Goal: Obtain resource: Download file/media

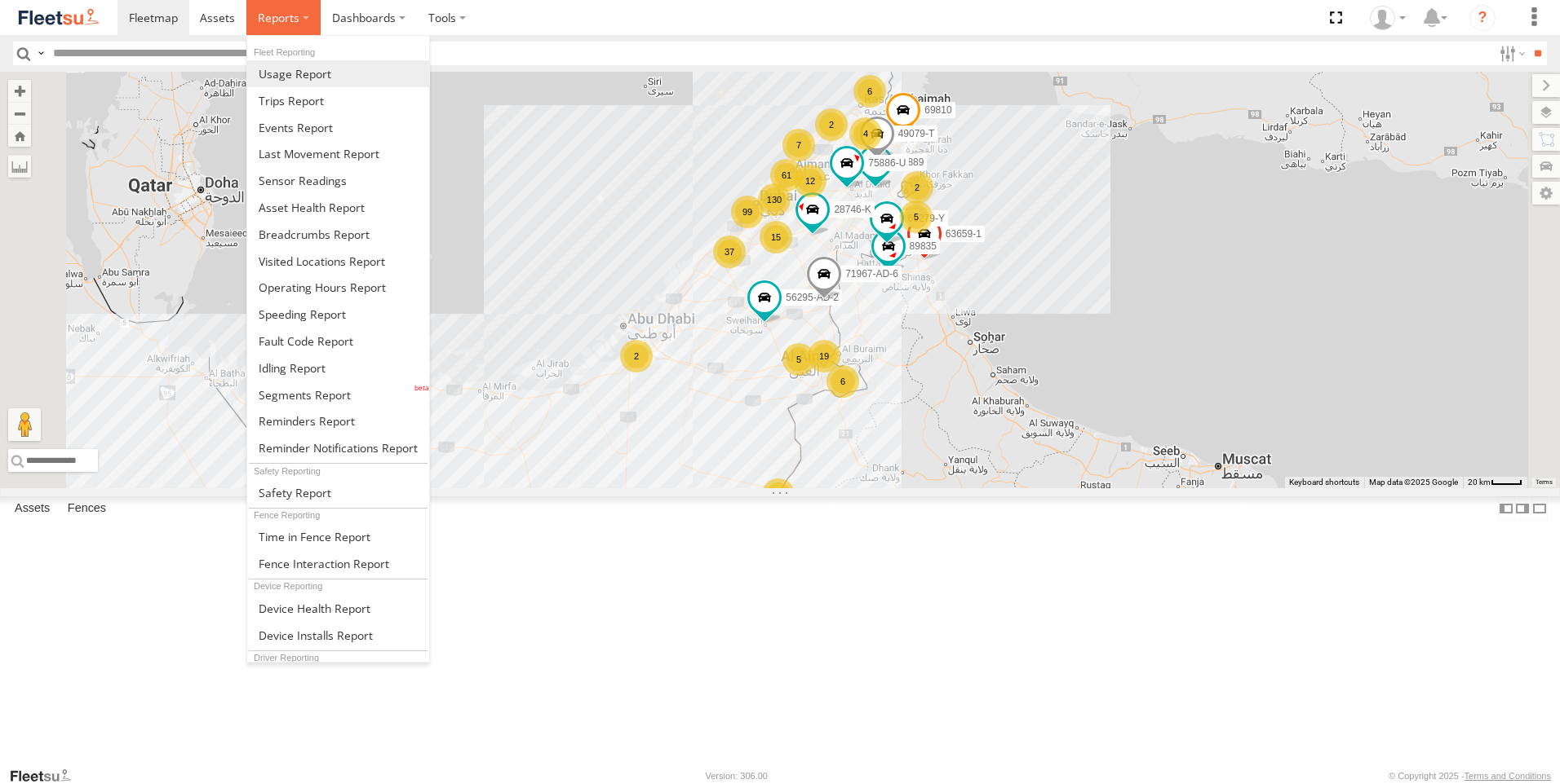
drag, startPoint x: 277, startPoint y: 17, endPoint x: 287, endPoint y: 68, distance: 52.0
click at [277, 17] on span at bounding box center [279, 17] width 41 height 15
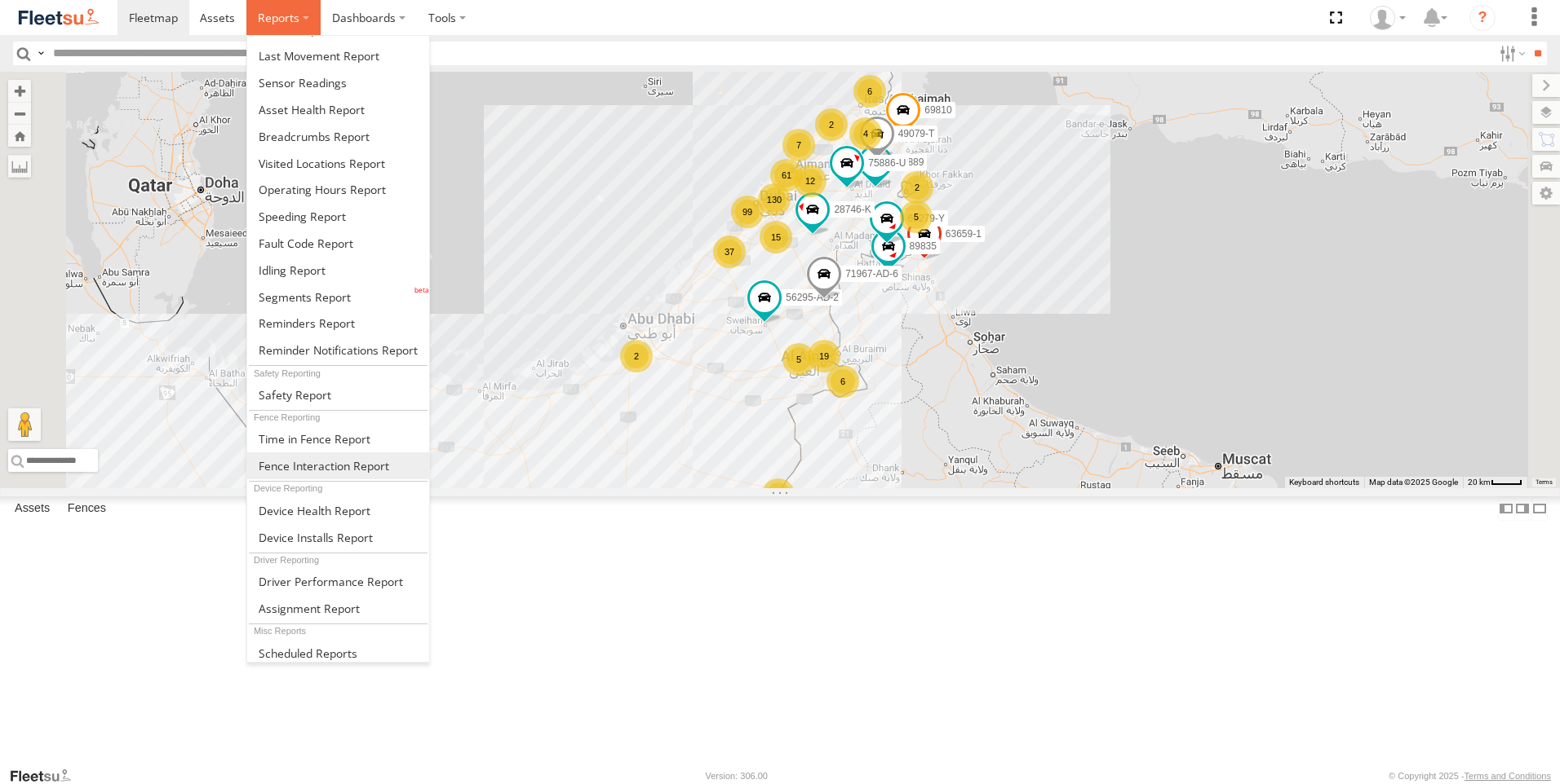
scroll to position [102, 0]
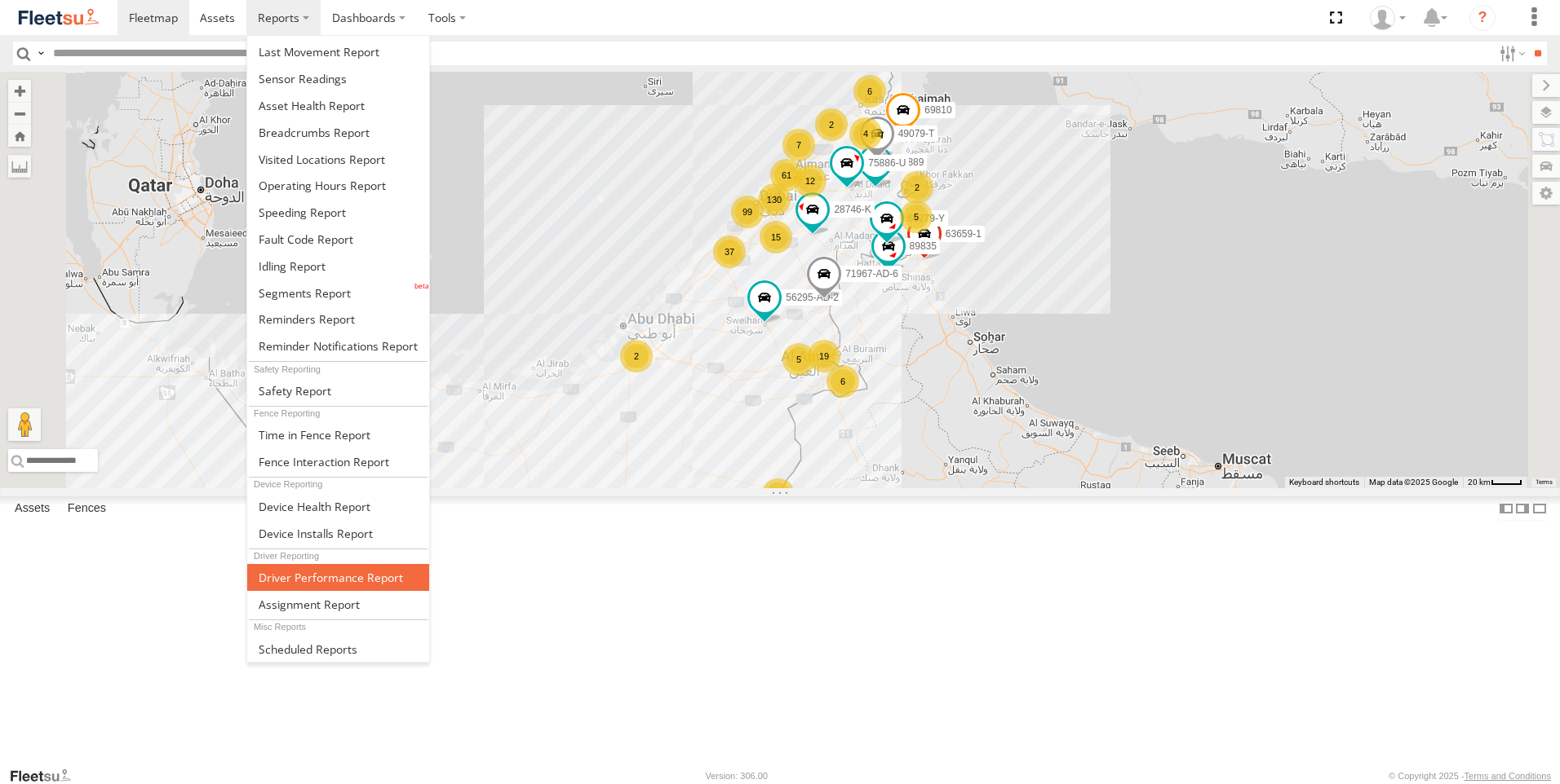
click at [327, 581] on span at bounding box center [330, 577] width 144 height 15
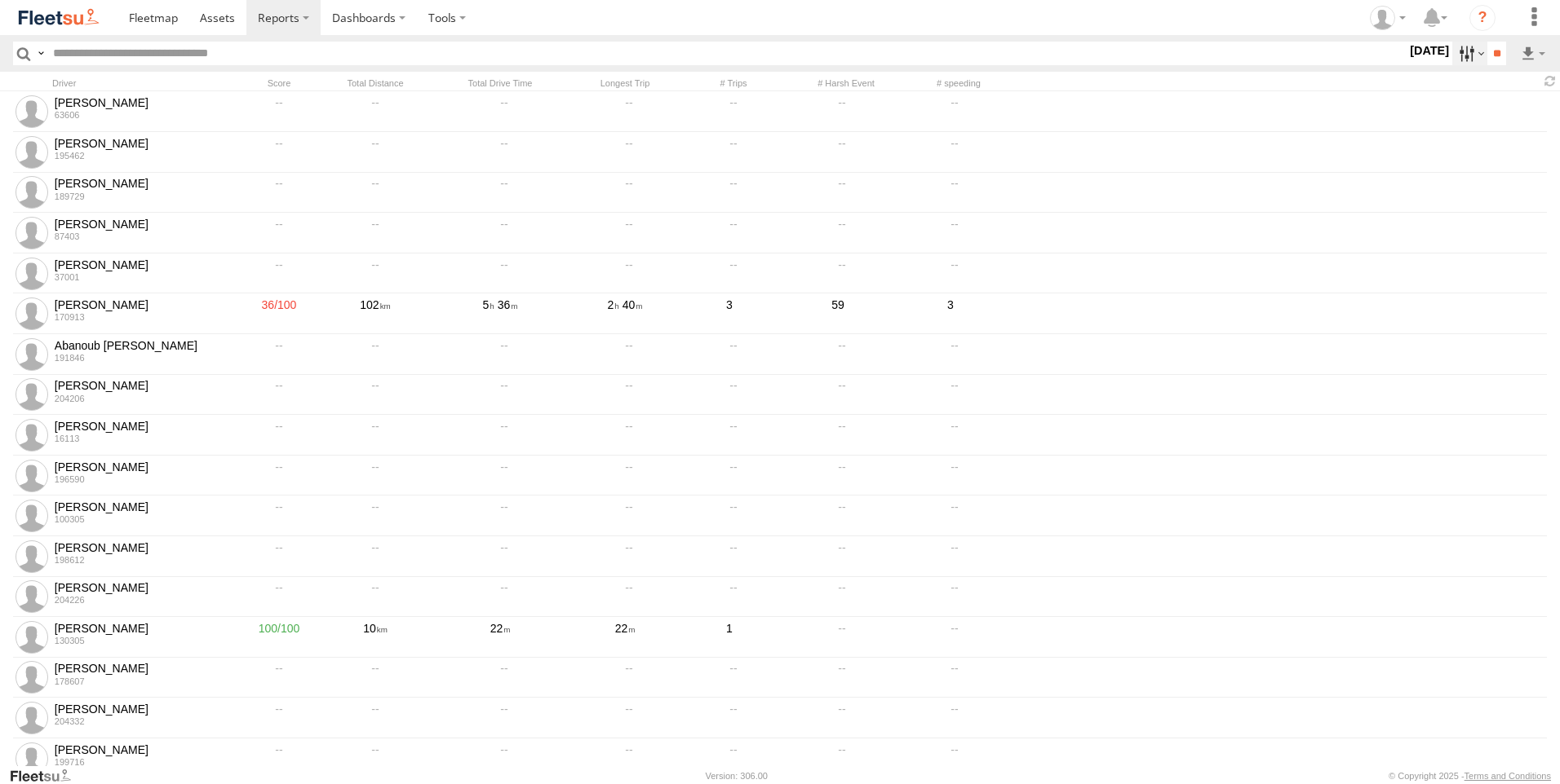
click at [1454, 58] on label at bounding box center [1469, 53] width 35 height 23
click at [0, 0] on label at bounding box center [0, 0] width 0 height 0
click at [0, 0] on span "AAN Branch" at bounding box center [0, 0] width 0 height 0
click at [0, 0] on span "Alquoz Branch" at bounding box center [0, 0] width 0 height 0
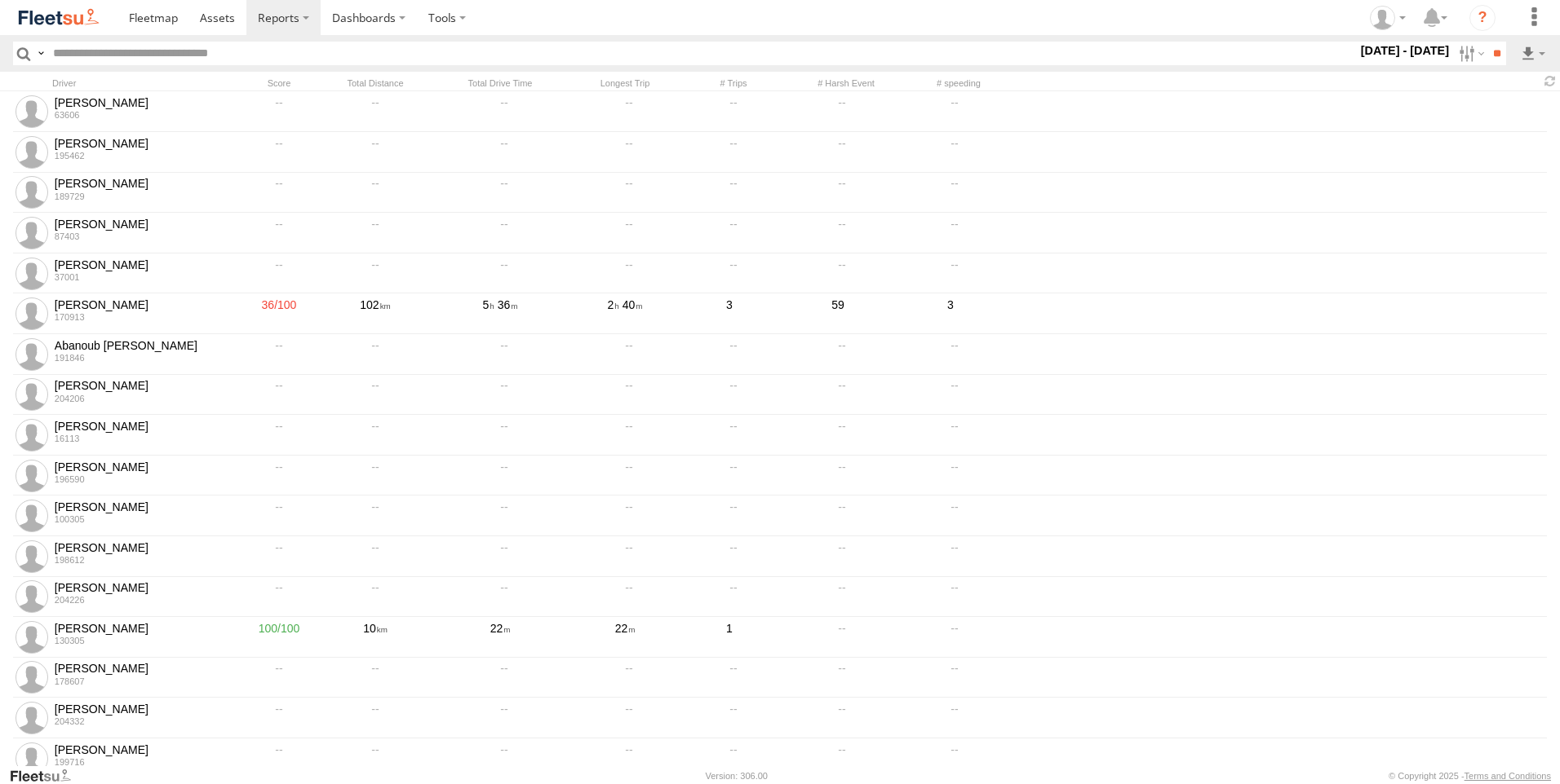
click at [0, 0] on span "Aramex Mofaic branch-[GEOGRAPHIC_DATA]" at bounding box center [0, 0] width 0 height 0
click at [0, 0] on span "Aramex Umm Ramool" at bounding box center [0, 0] width 0 height 0
click at [0, 0] on span "COURT DXB - GOP" at bounding box center [0, 0] width 0 height 0
click at [0, 0] on span "RAK Branch" at bounding box center [0, 0] width 0 height 0
click at [0, 0] on span "Sharjah Branch" at bounding box center [0, 0] width 0 height 0
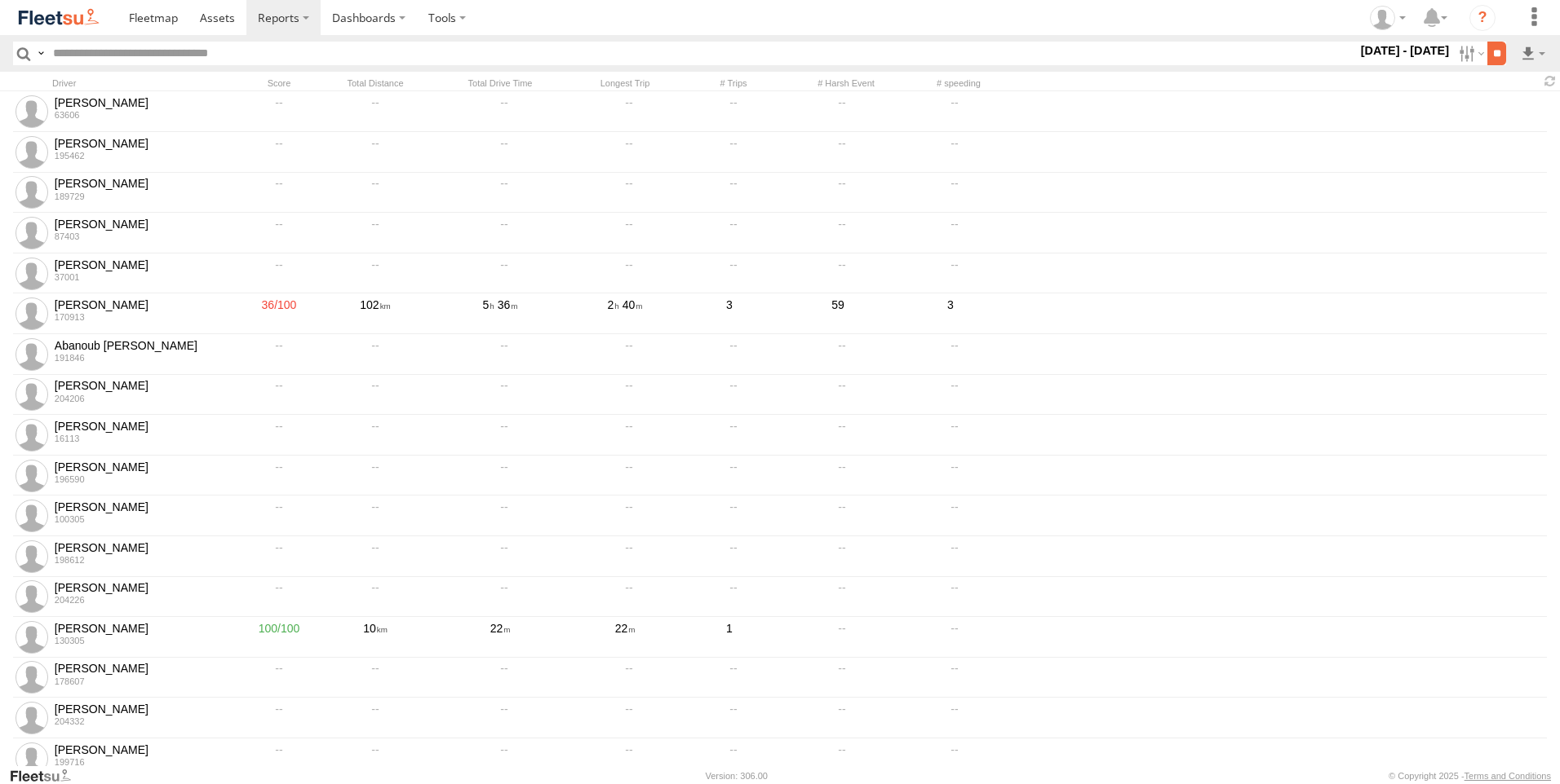
click at [1496, 42] on input "**" at bounding box center [1496, 53] width 19 height 23
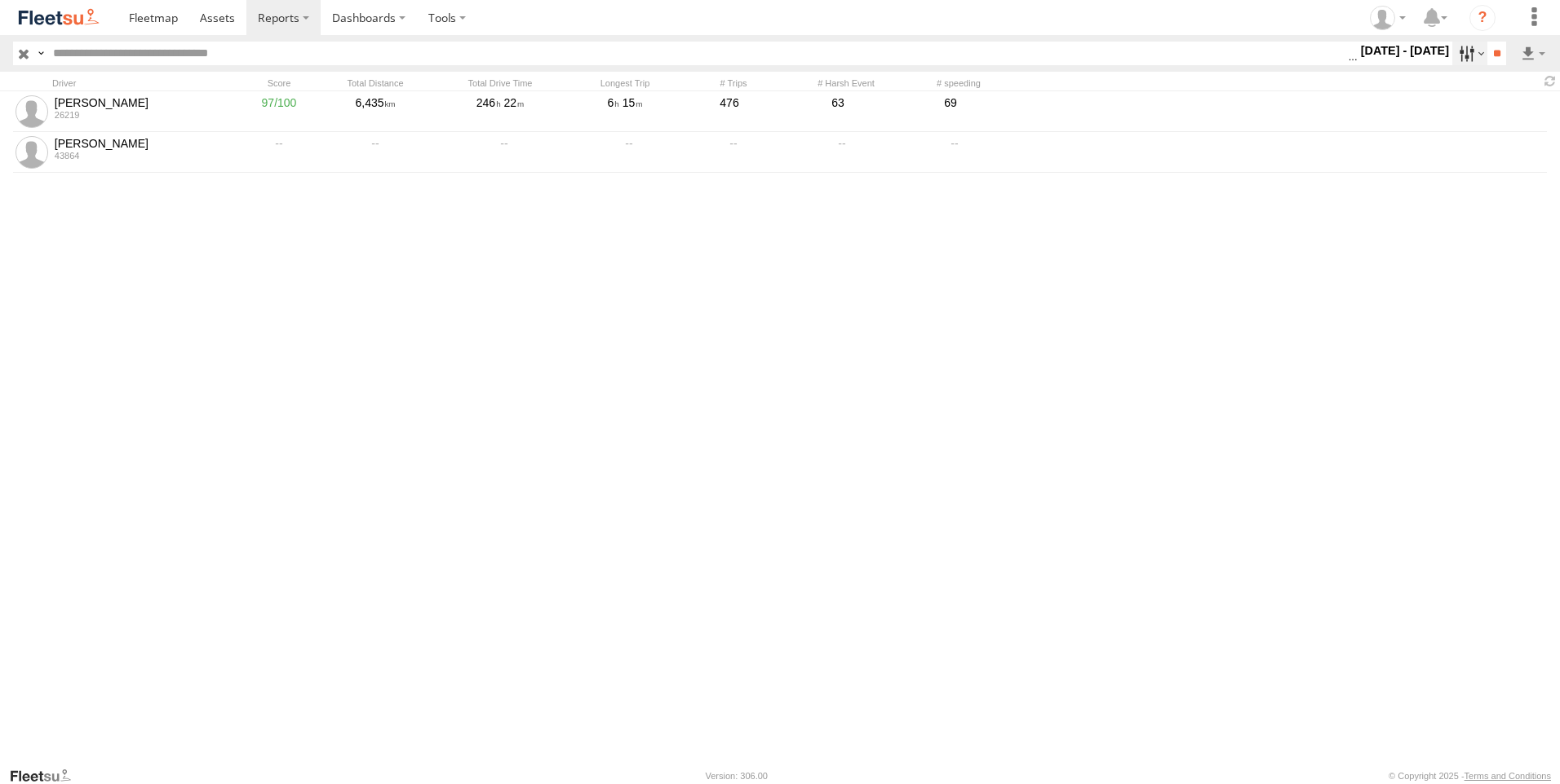
click at [1458, 50] on label at bounding box center [1469, 53] width 35 height 23
click at [0, 0] on label at bounding box center [0, 0] width 0 height 0
click at [0, 0] on span "DXB" at bounding box center [0, 0] width 0 height 0
click at [1492, 60] on input "**" at bounding box center [1496, 53] width 19 height 23
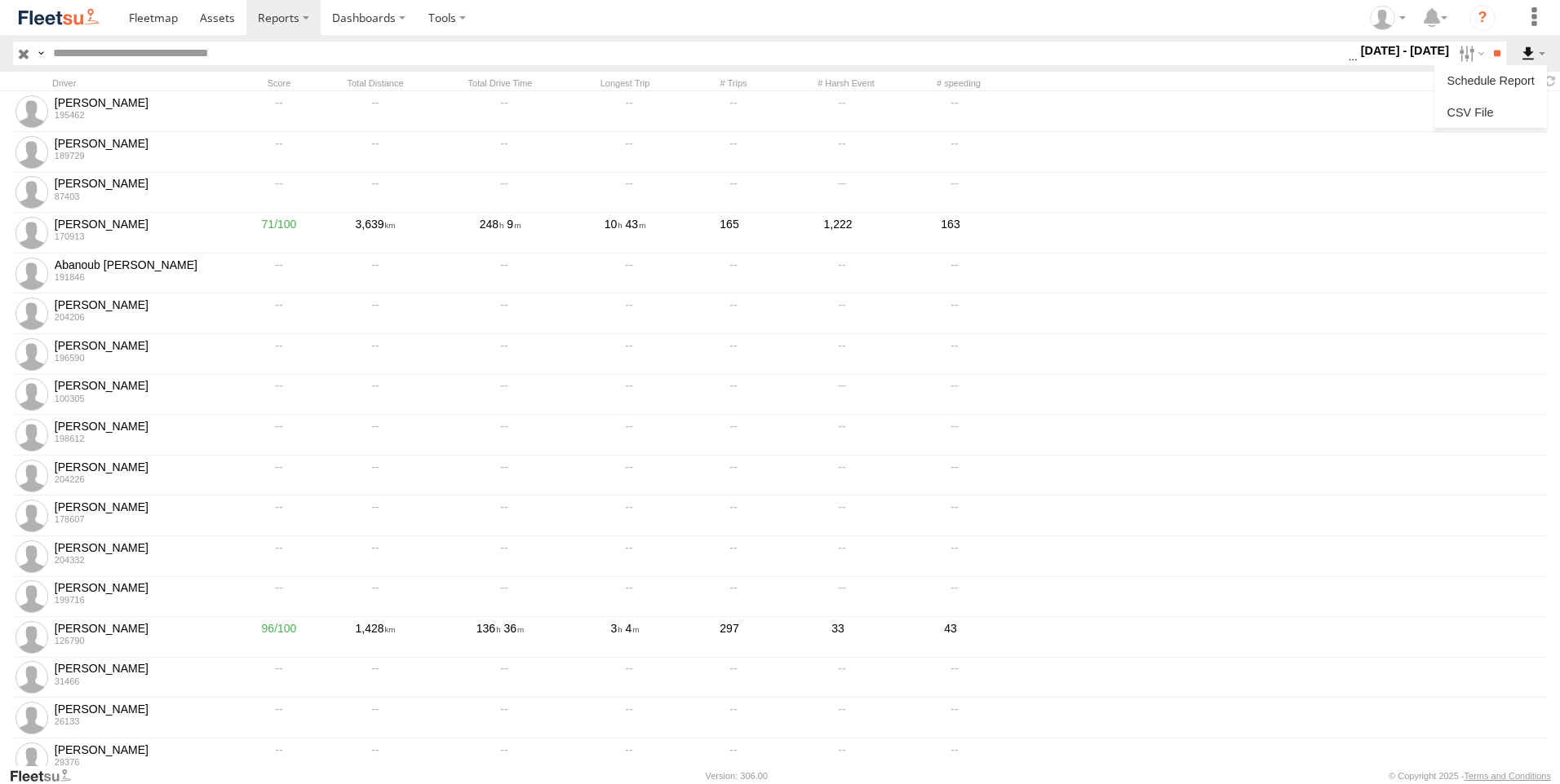
click at [1529, 52] on label at bounding box center [1532, 53] width 28 height 23
click at [1493, 114] on link at bounding box center [1490, 112] width 99 height 24
